Goal: Information Seeking & Learning: Learn about a topic

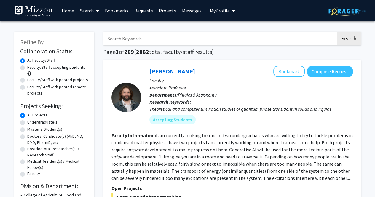
click at [62, 66] on label "Faculty/Staff accepting students" at bounding box center [56, 67] width 58 height 6
click at [31, 66] on input "Faculty/Staff accepting students" at bounding box center [29, 66] width 4 height 4
radio input "true"
click at [42, 123] on label "Undergraduate(s)" at bounding box center [42, 122] width 31 height 6
click at [31, 123] on input "Undergraduate(s)" at bounding box center [29, 121] width 4 height 4
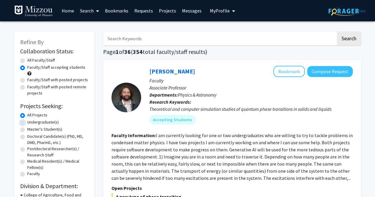
radio input "true"
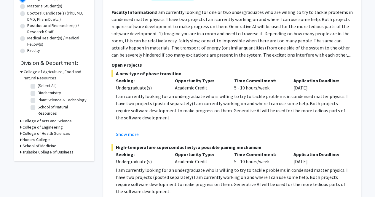
scroll to position [123, 0]
click at [19, 115] on div "Refine By Collaboration Status: Collaboration Status All Faculty/Staff Collabor…" at bounding box center [54, 34] width 80 height 253
click at [20, 118] on icon at bounding box center [20, 121] width 1 height 6
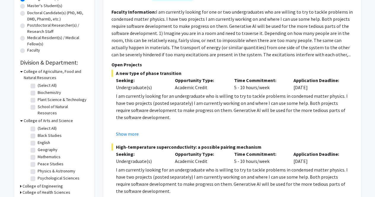
click at [38, 175] on label "Psychological Sciences" at bounding box center [59, 178] width 42 height 6
click at [38, 175] on input "Psychological Sciences" at bounding box center [40, 177] width 4 height 4
checkbox input "true"
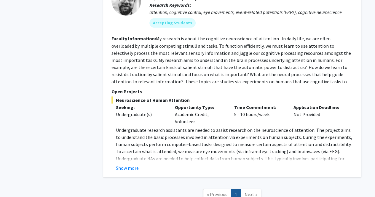
scroll to position [514, 0]
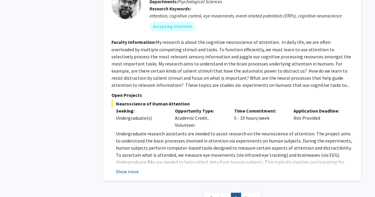
click at [135, 168] on button "Show more" at bounding box center [127, 171] width 23 height 7
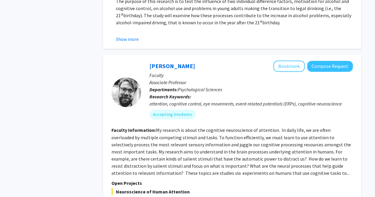
scroll to position [426, 0]
click at [287, 61] on button "Bookmark" at bounding box center [288, 66] width 31 height 11
